Goal: Browse casually

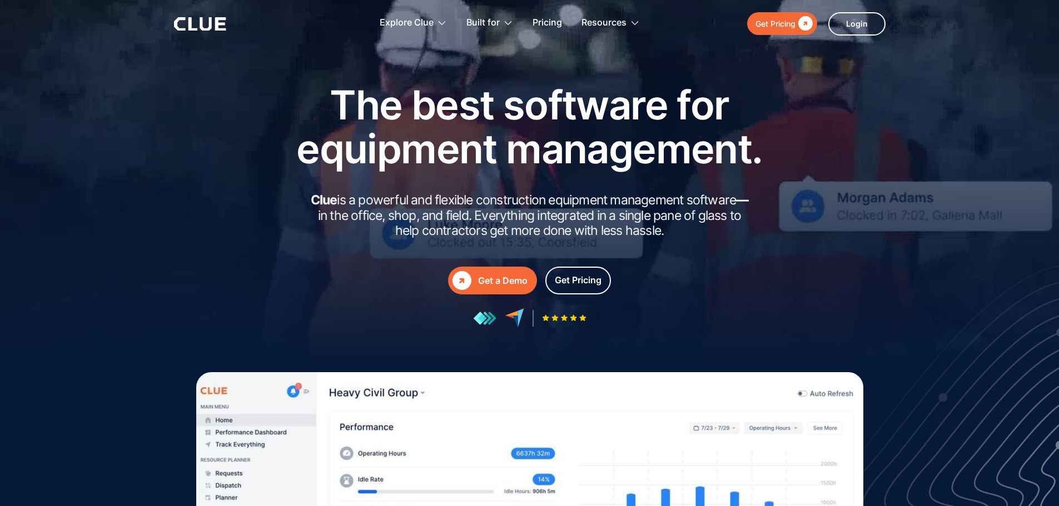
click at [1048, 256] on div at bounding box center [529, 222] width 1059 height 445
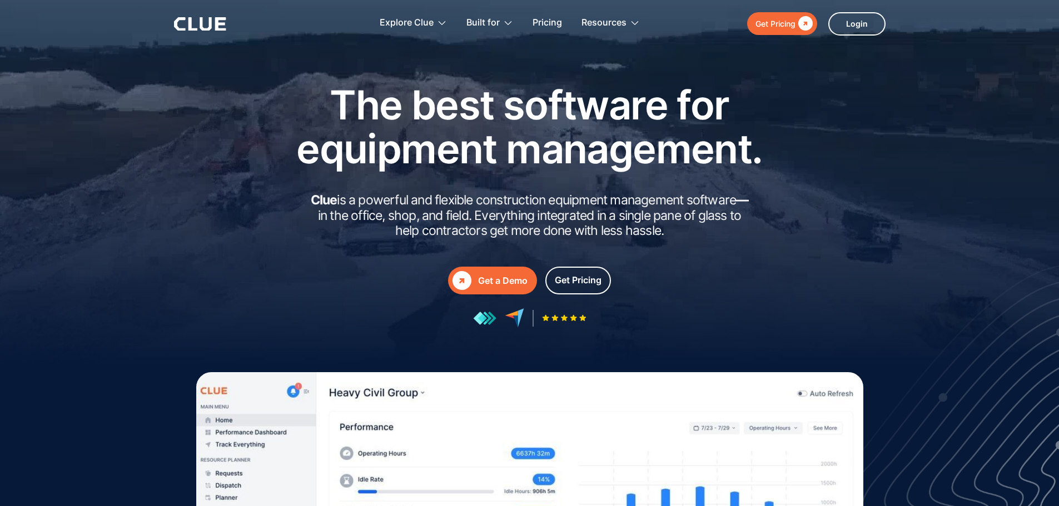
click at [1048, 256] on div at bounding box center [529, 222] width 1059 height 445
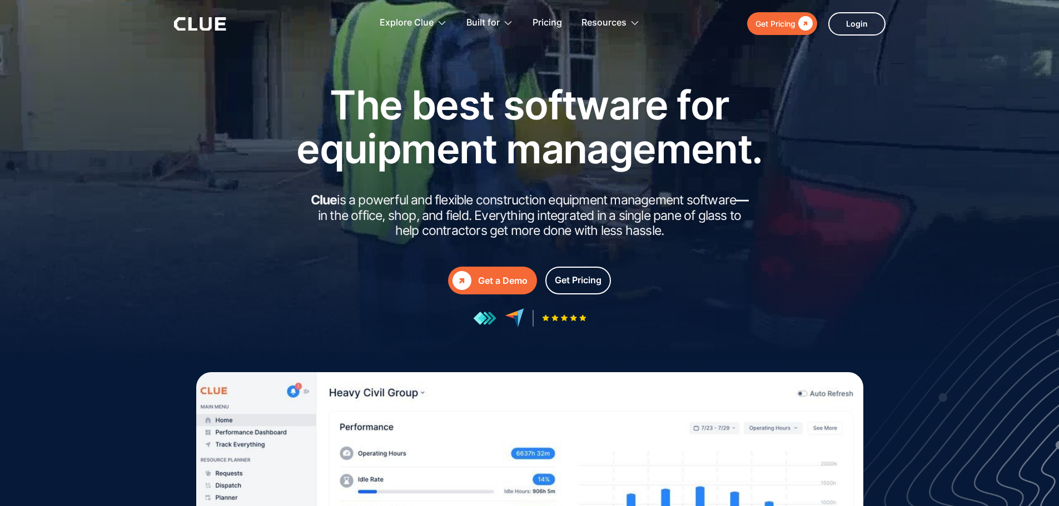
click at [1048, 256] on div at bounding box center [529, 222] width 1059 height 445
